Goal: Information Seeking & Learning: Check status

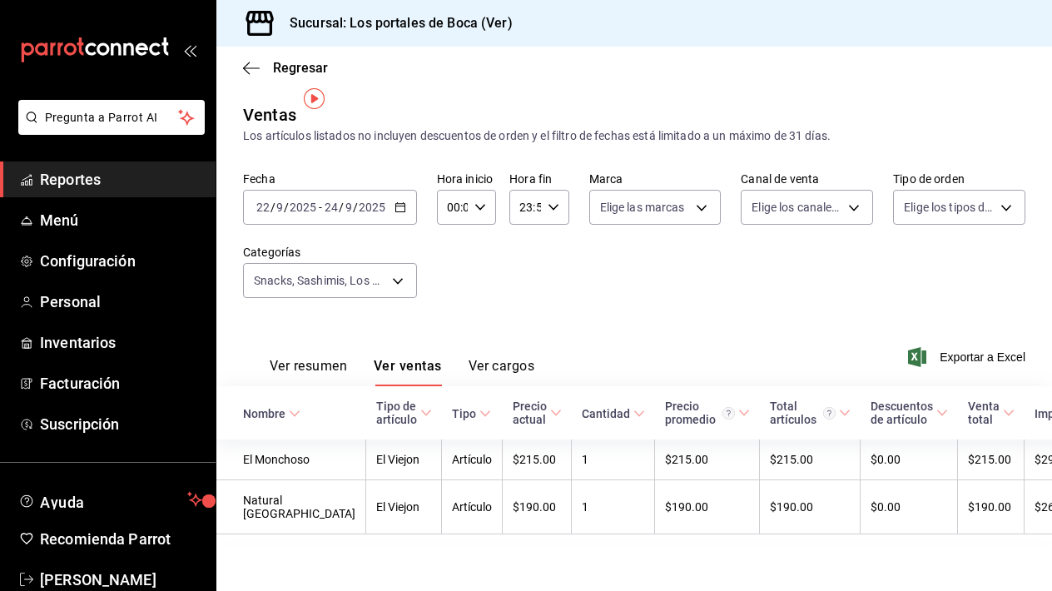
click at [128, 161] on link "Reportes" at bounding box center [108, 179] width 216 height 36
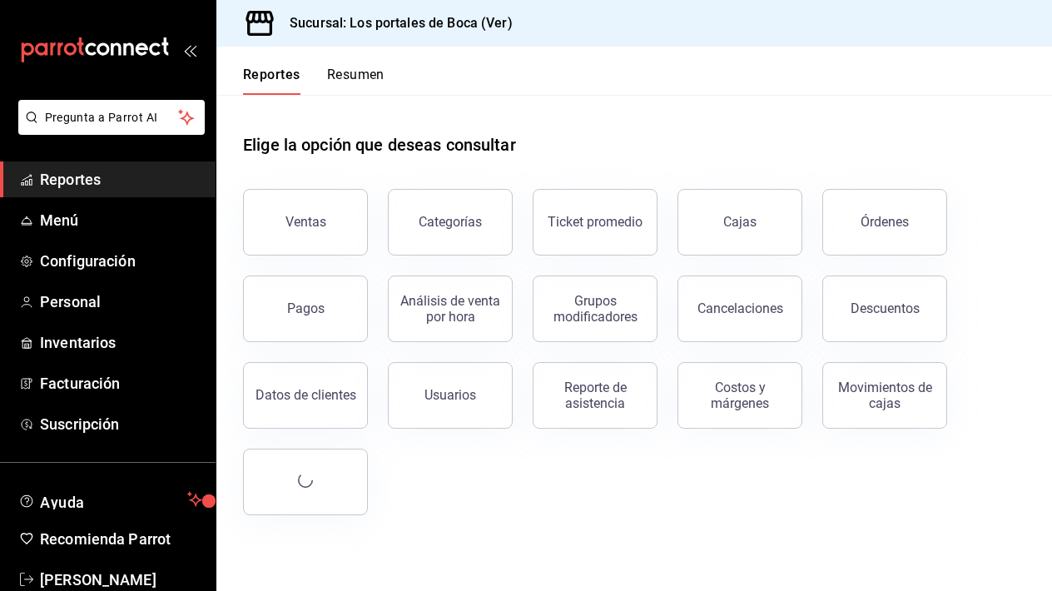
scroll to position [37, 0]
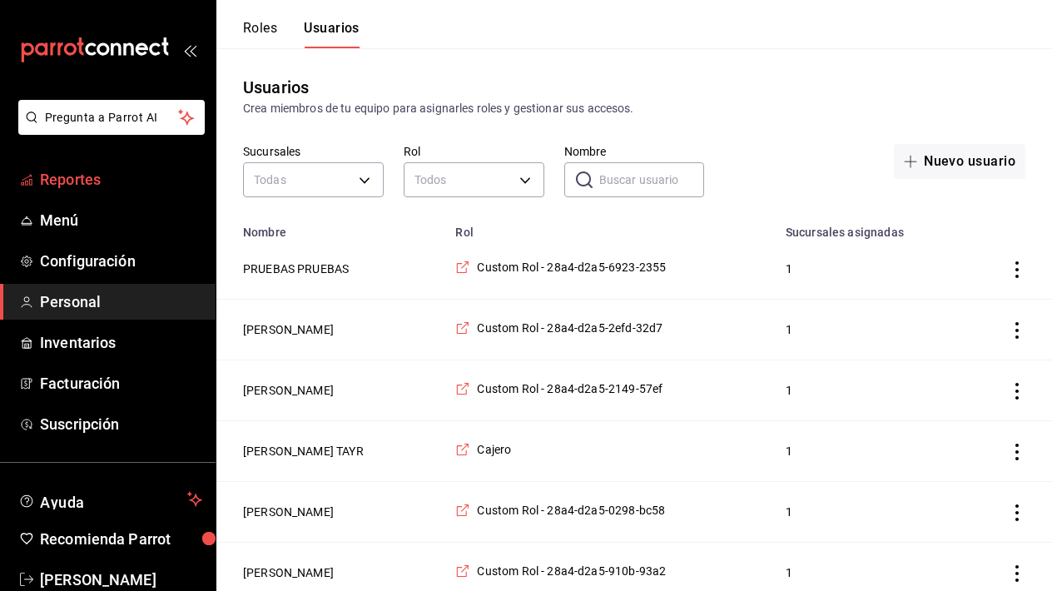
scroll to position [315, 0]
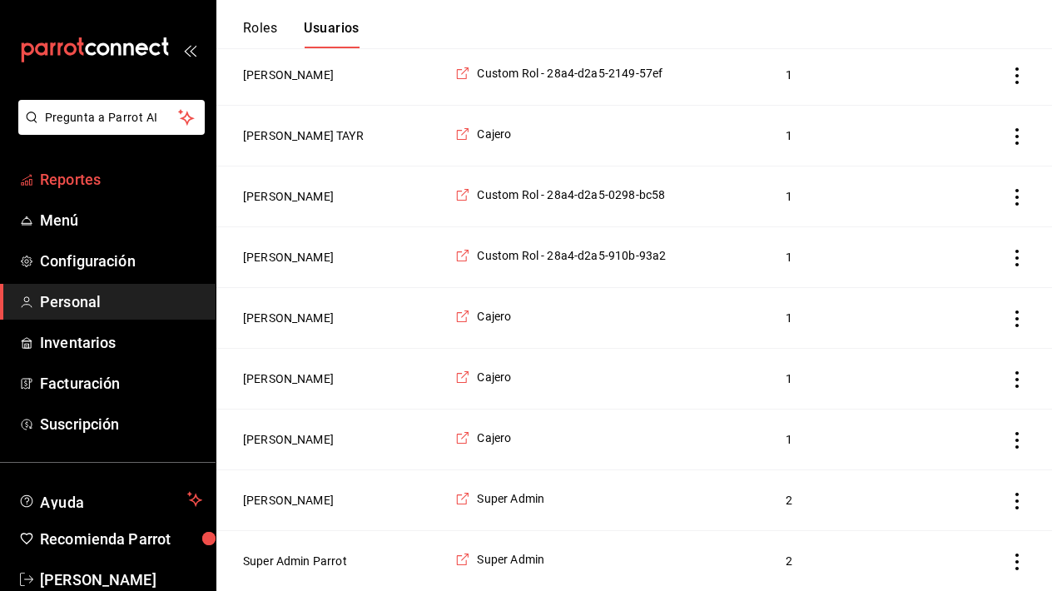
click at [92, 171] on span "Reportes" at bounding box center [121, 179] width 162 height 22
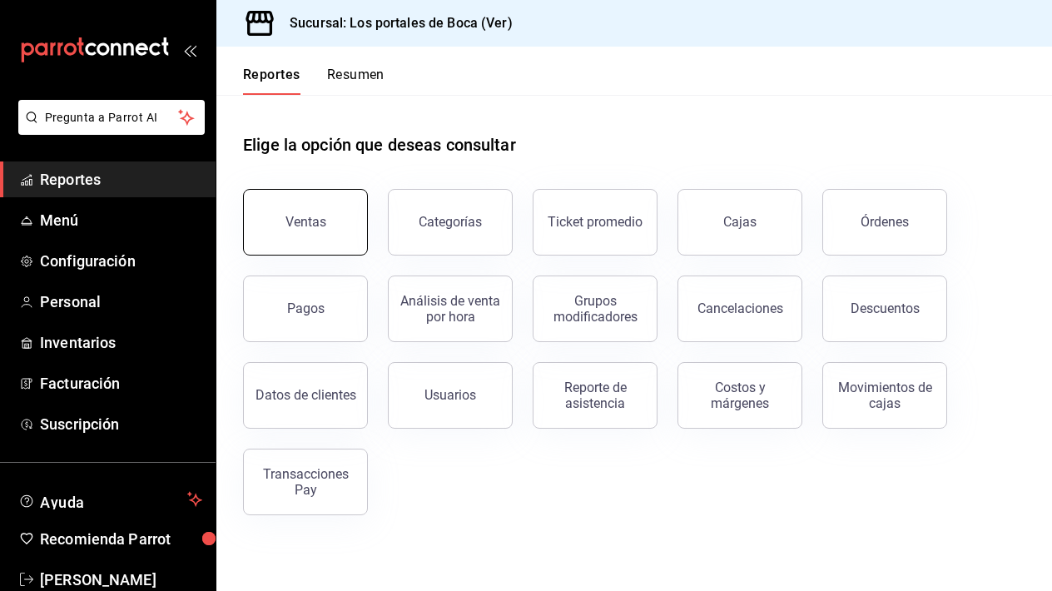
click at [287, 230] on button "Ventas" at bounding box center [305, 222] width 125 height 67
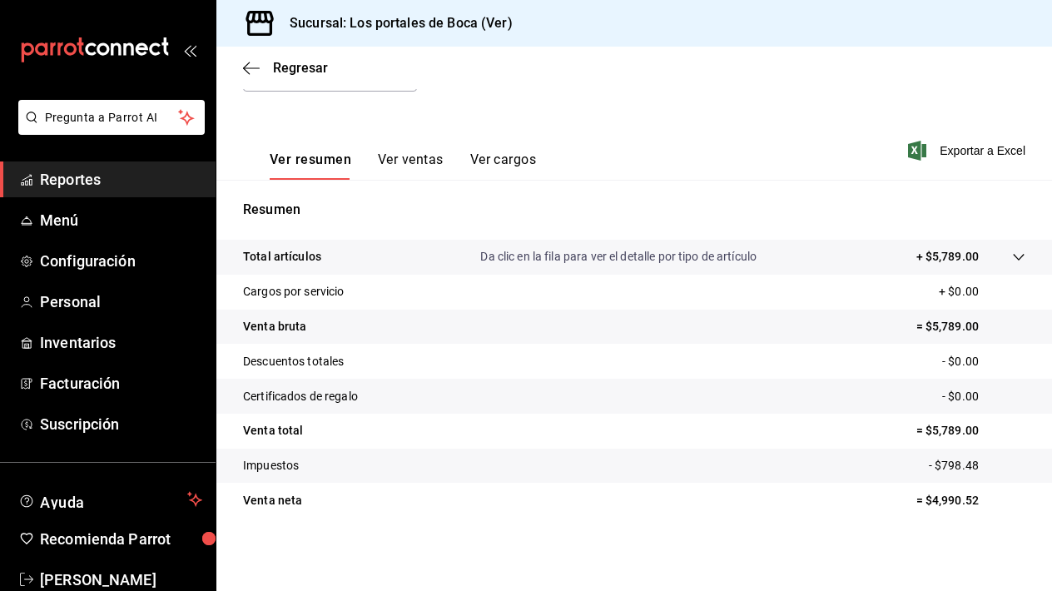
scroll to position [206, 0]
click at [414, 174] on button "Ver ventas" at bounding box center [411, 165] width 66 height 28
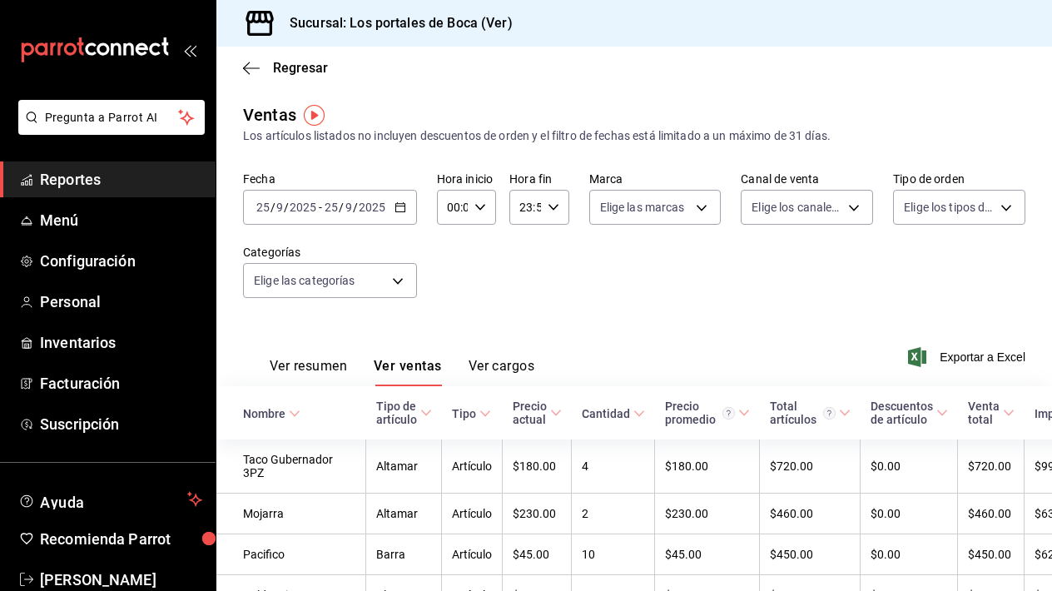
click at [97, 178] on span "Reportes" at bounding box center [121, 179] width 162 height 22
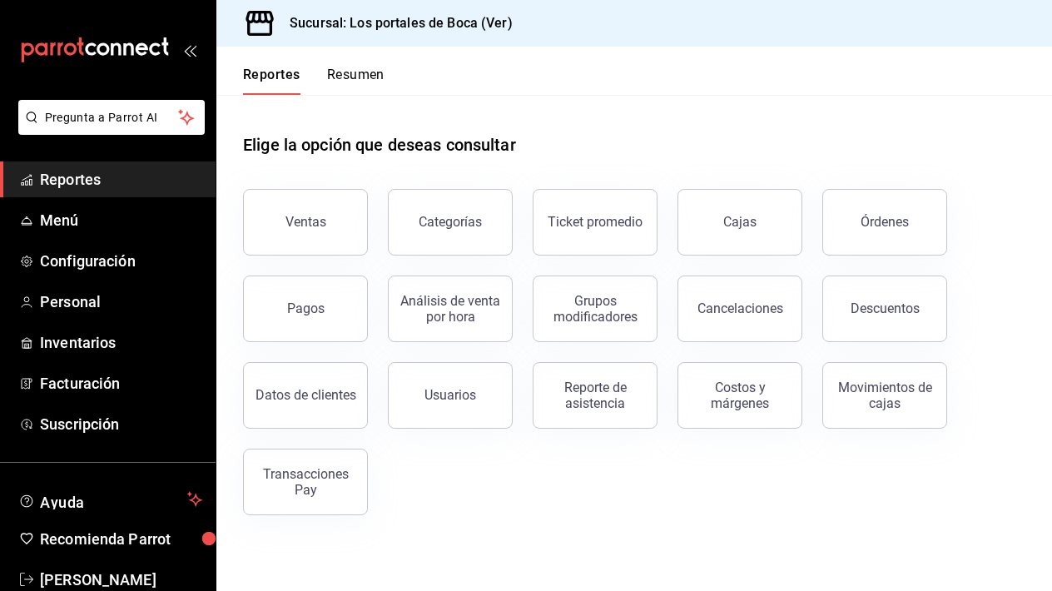
click at [330, 80] on button "Resumen" at bounding box center [355, 81] width 57 height 28
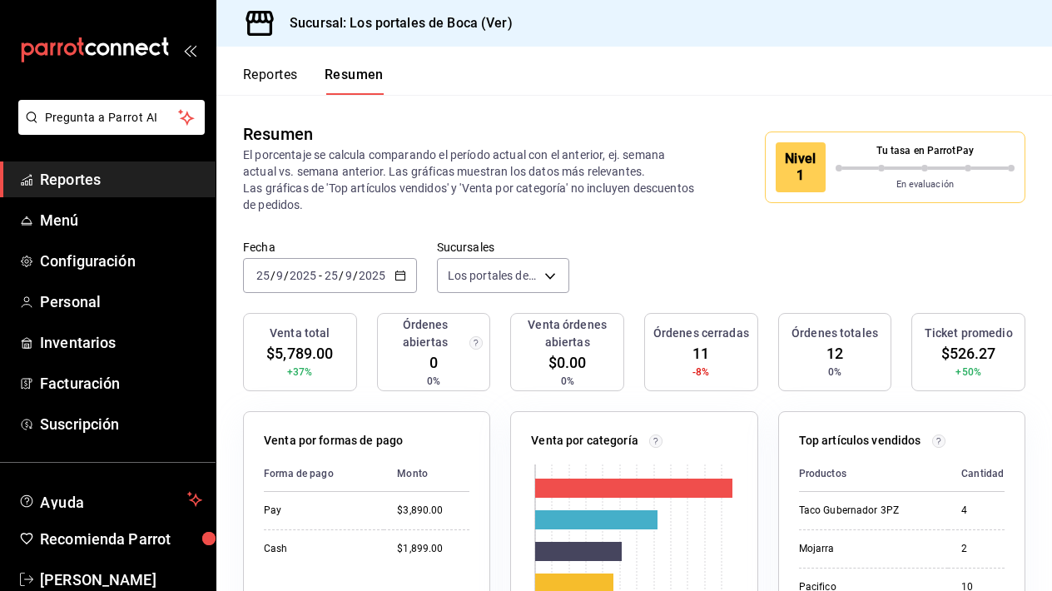
click at [391, 279] on div "[DATE] [DATE] - [DATE] [DATE]" at bounding box center [330, 275] width 174 height 35
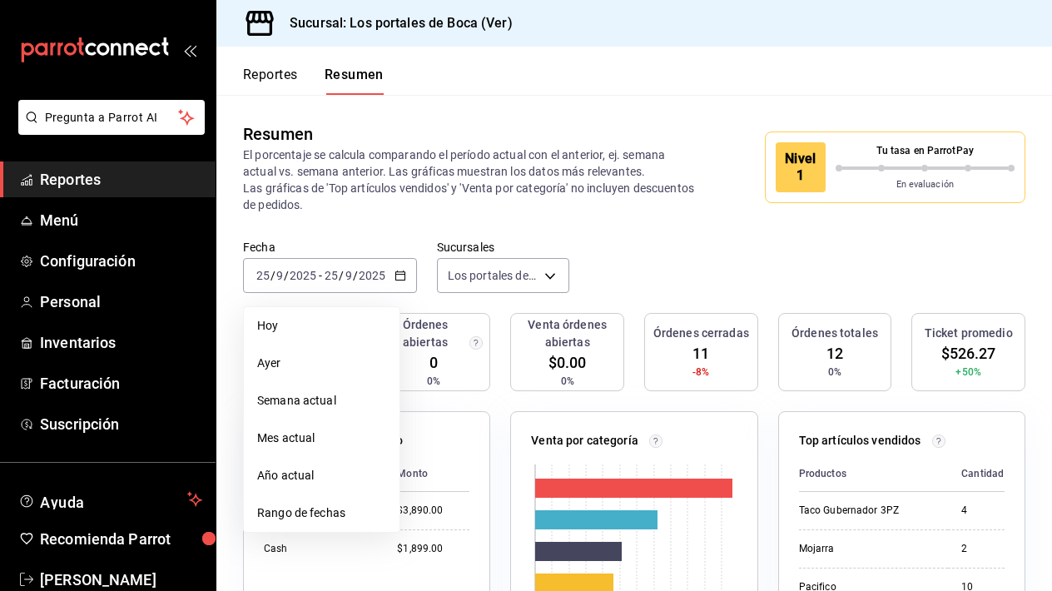
click at [422, 202] on p "El porcentaje se calcula comparando el período actual con el anterior, ej. sema…" at bounding box center [471, 179] width 456 height 67
